Goal: Task Accomplishment & Management: Use online tool/utility

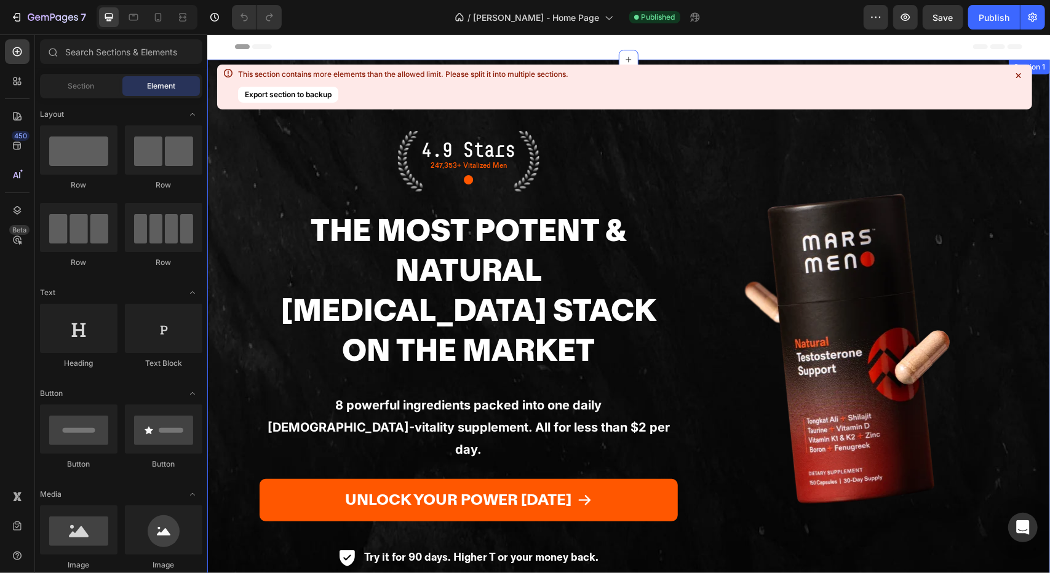
click at [1027, 74] on div "This section contains more elements than the allowed limit. Please split it int…" at bounding box center [624, 87] width 815 height 45
click at [1020, 74] on icon at bounding box center [1018, 76] width 12 height 12
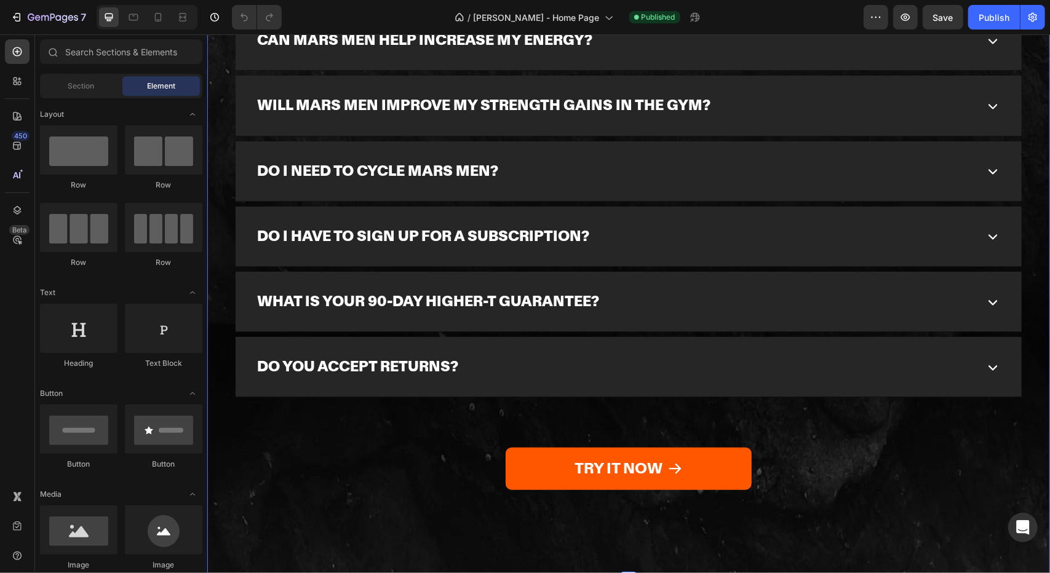
scroll to position [3699, 0]
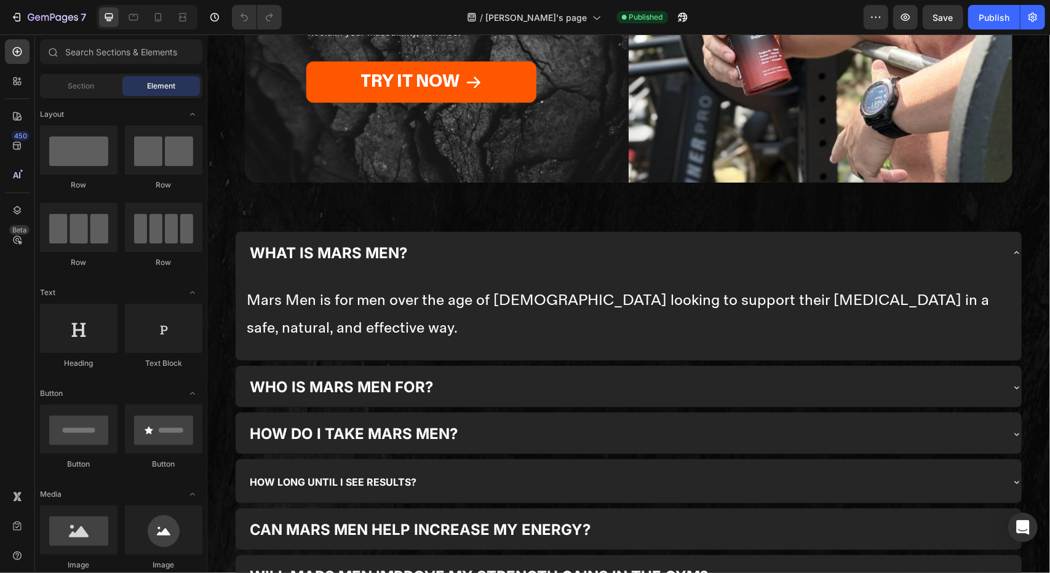
scroll to position [2438, 0]
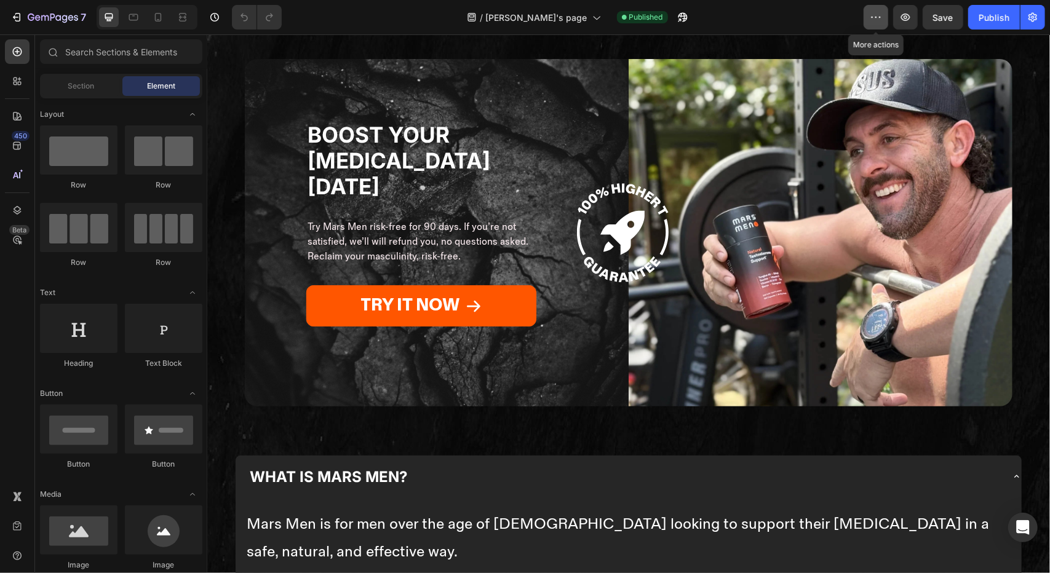
click at [868, 17] on button "button" at bounding box center [876, 17] width 25 height 25
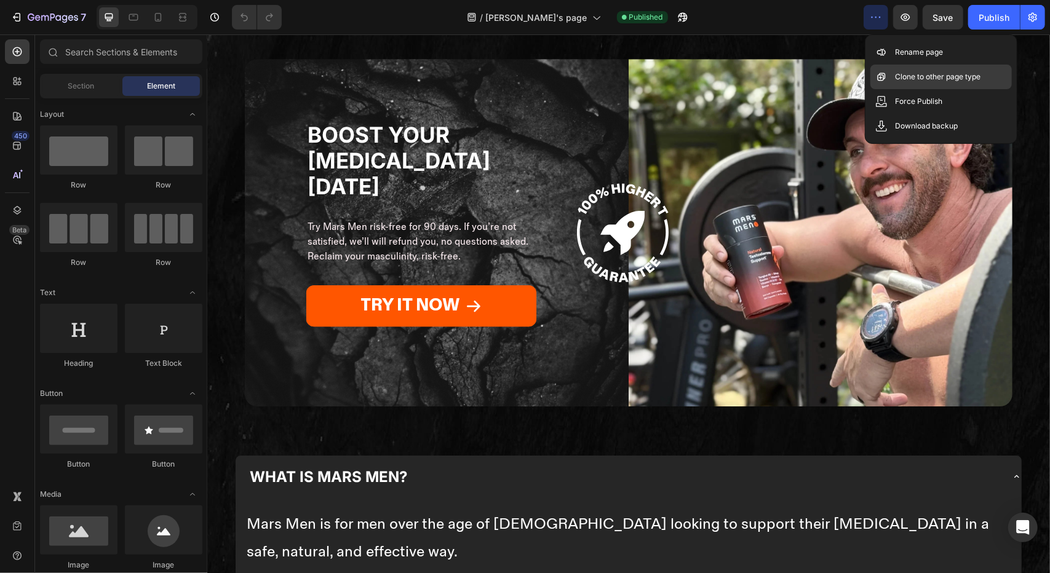
click at [890, 89] on div "Clone to other page type" at bounding box center [940, 101] width 141 height 25
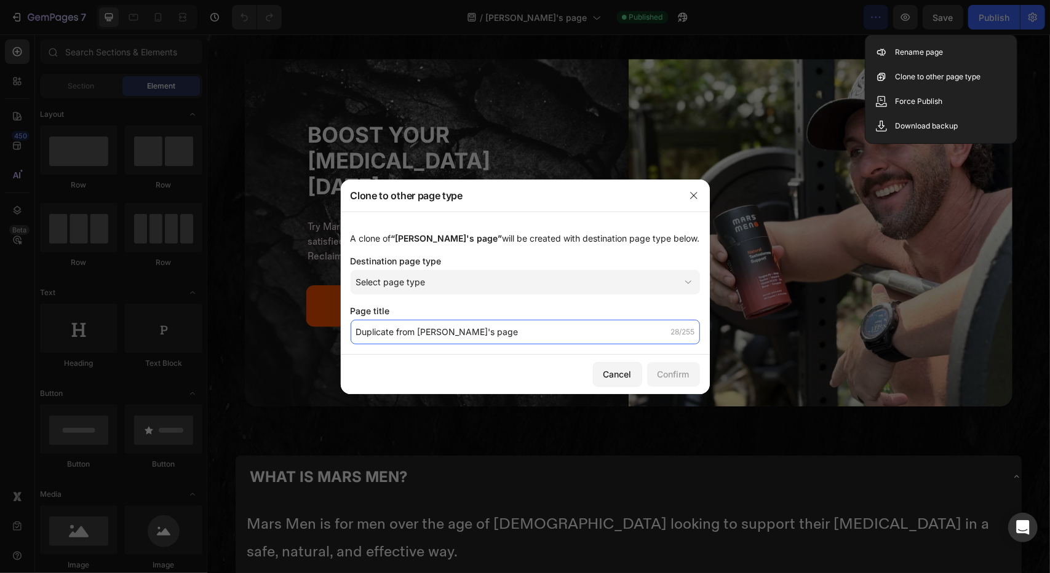
click at [534, 330] on input "Duplicate from [PERSON_NAME]'s page" at bounding box center [525, 332] width 349 height 25
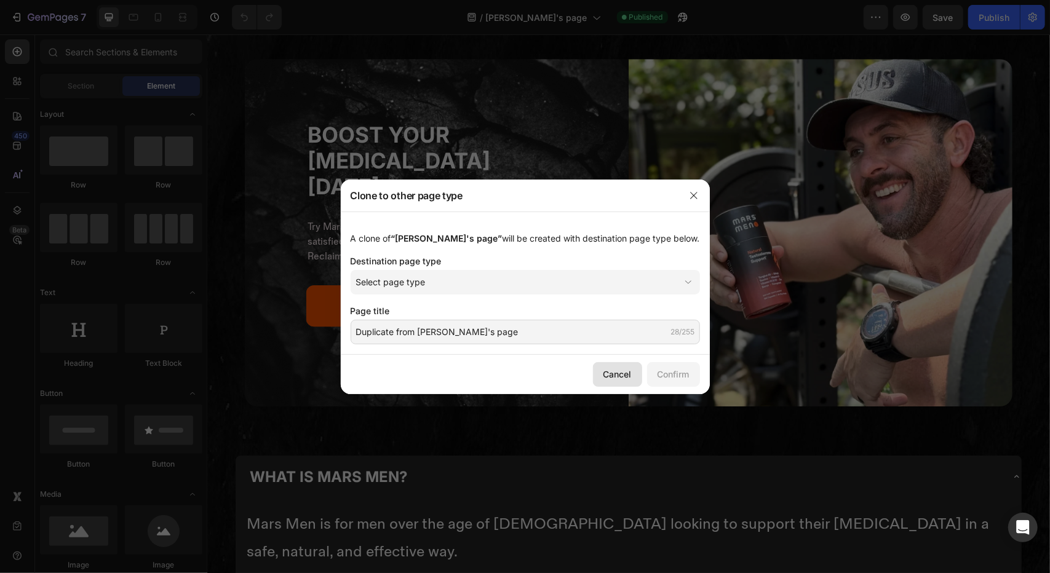
click at [603, 372] on div "Cancel" at bounding box center [617, 374] width 28 height 13
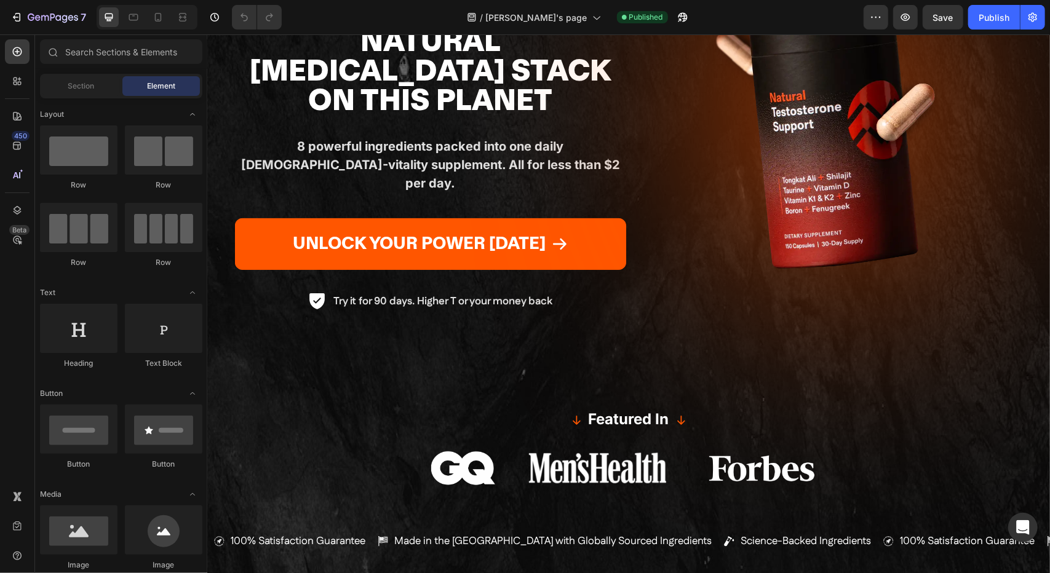
scroll to position [0, 0]
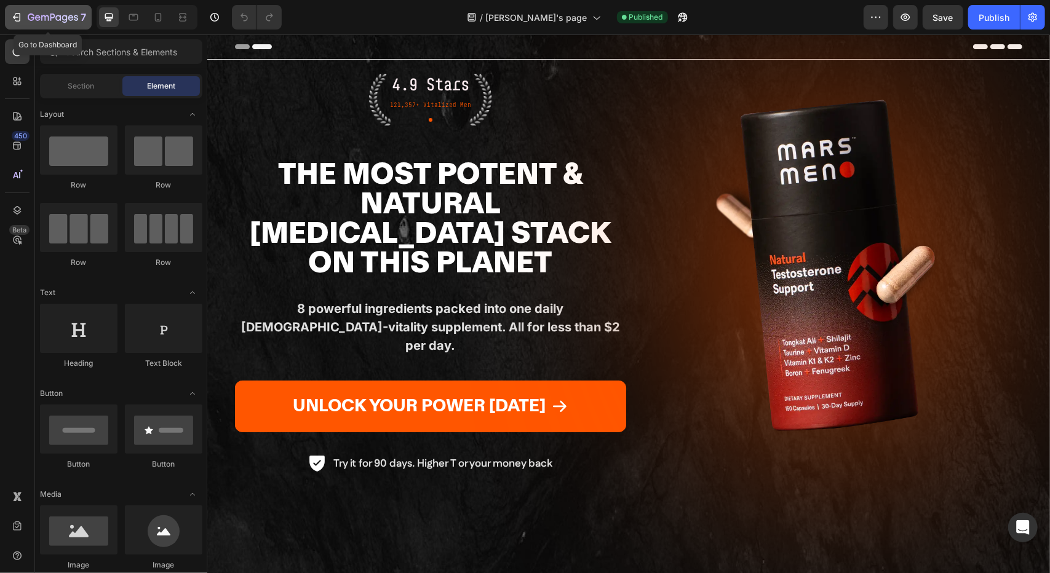
click at [20, 12] on icon "button" at bounding box center [16, 17] width 12 height 12
